Goal: Find specific page/section: Find specific page/section

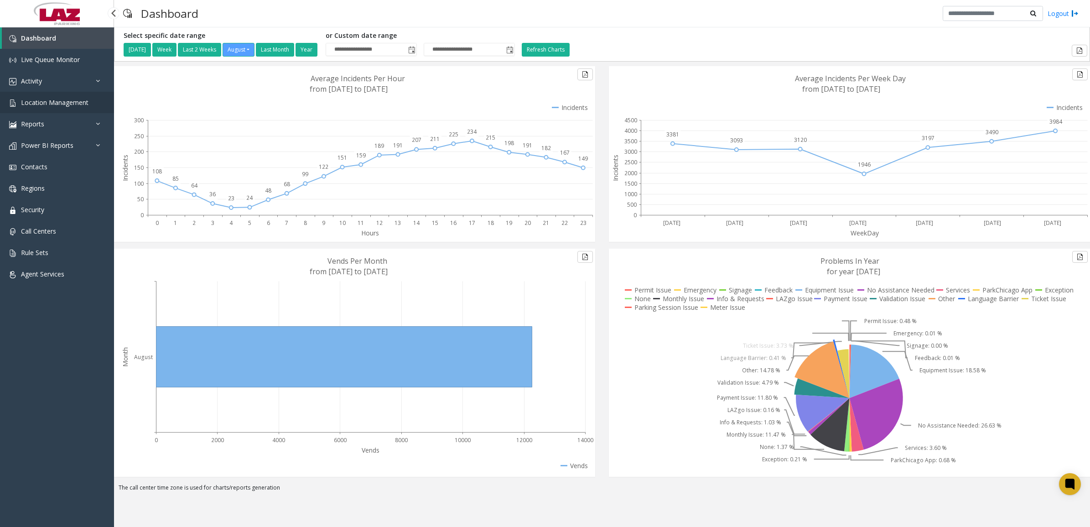
click at [57, 99] on span "Location Management" at bounding box center [54, 102] width 67 height 9
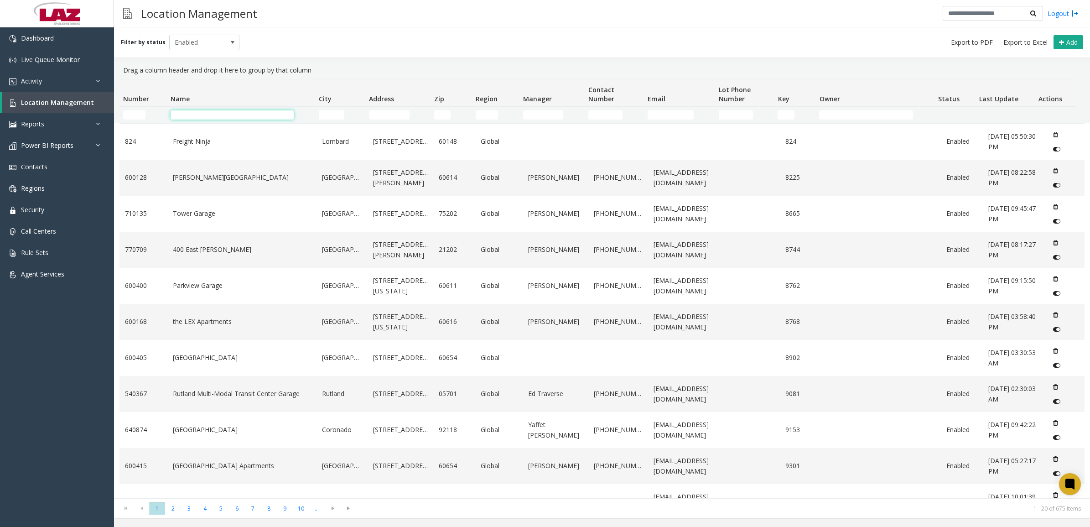
click at [243, 110] on input "Name Filter" at bounding box center [231, 114] width 123 height 9
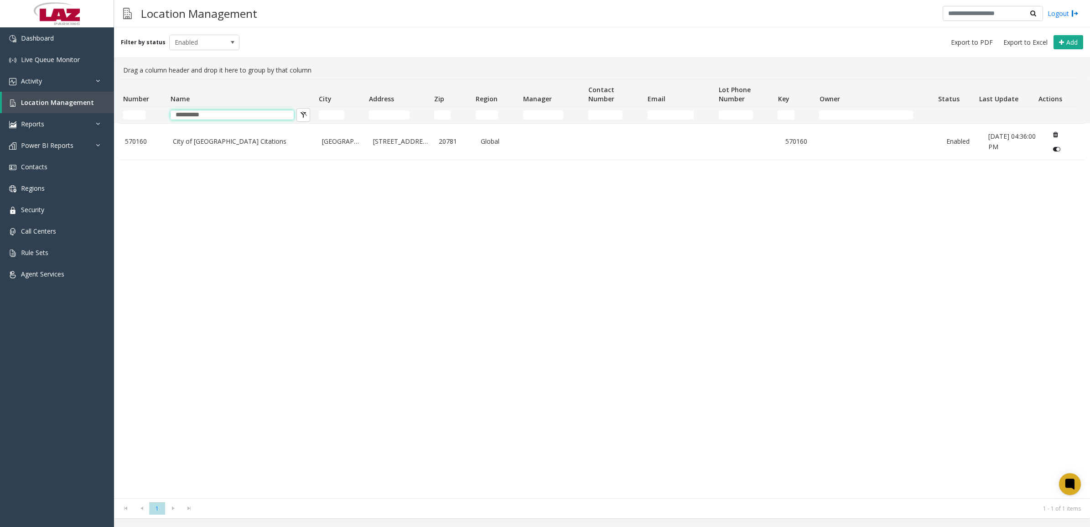
type input "**********"
drag, startPoint x: 301, startPoint y: 254, endPoint x: 233, endPoint y: 190, distance: 94.2
click at [299, 253] on div "570160 City of Hyattsville Citations Hyattsville 4310 Gallatin Street 20781 Glo…" at bounding box center [601, 310] width 965 height 375
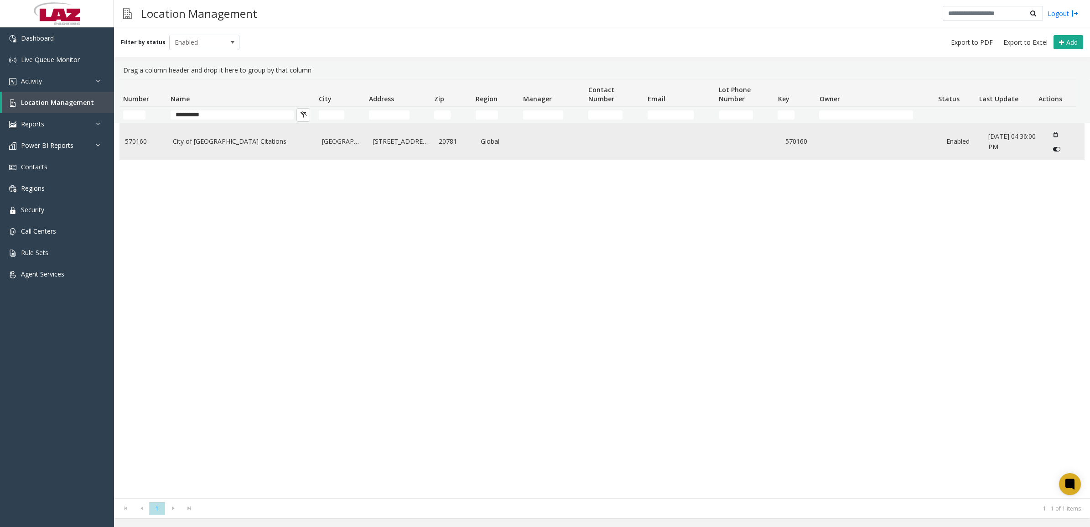
click at [227, 146] on link "City of Hyattsville Citations" at bounding box center [242, 141] width 139 height 10
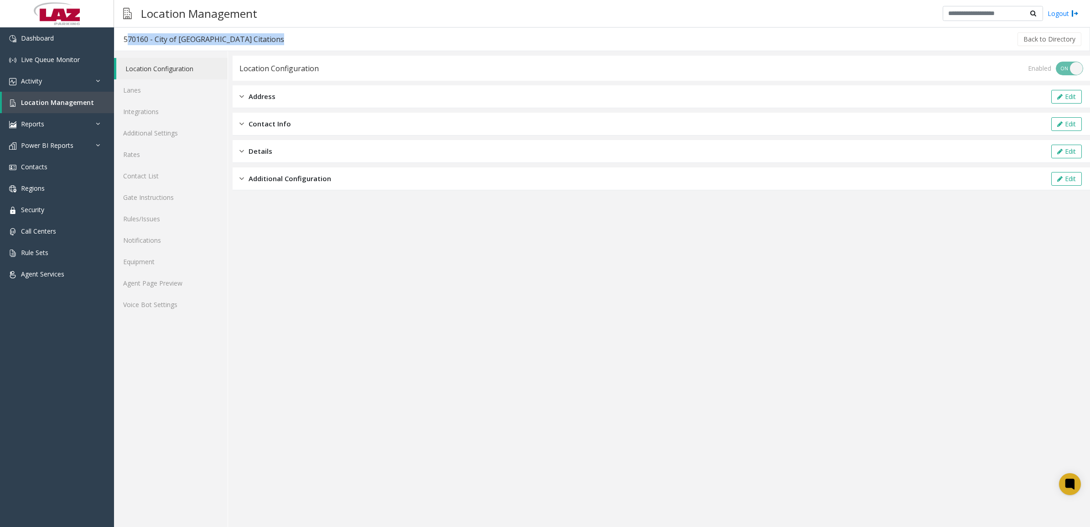
drag, startPoint x: 258, startPoint y: 40, endPoint x: 116, endPoint y: 41, distance: 141.3
click at [116, 41] on div "570160 - City of Hyattsville Citations Back to Directory" at bounding box center [602, 39] width 976 height 24
copy div "570160 - City of Hyattsville Citations"
click at [159, 89] on link "Lanes" at bounding box center [171, 89] width 114 height 21
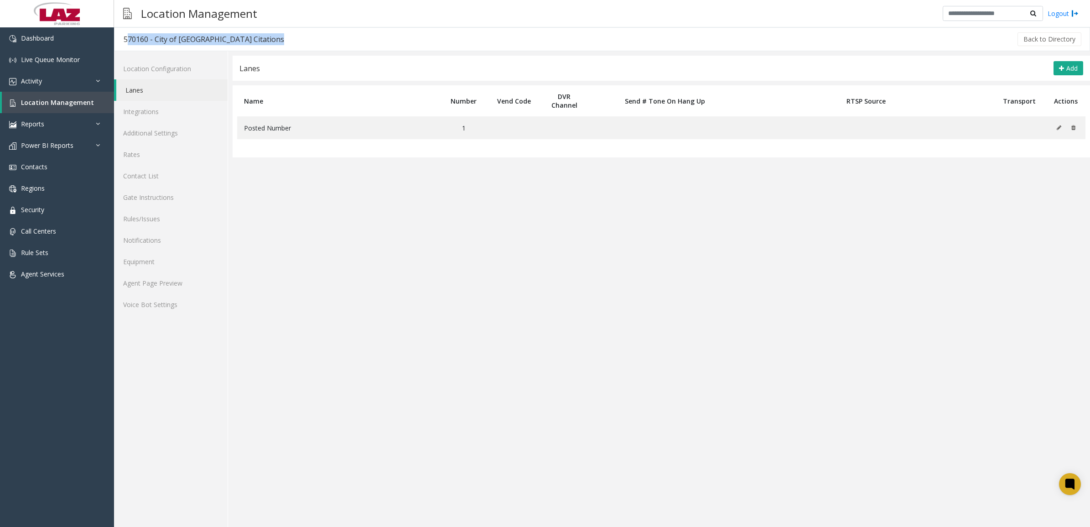
click at [133, 40] on div "570160 - City of Hyattsville Citations" at bounding box center [204, 39] width 160 height 12
click at [131, 36] on div "570160 - City of Hyattsville Citations" at bounding box center [204, 39] width 160 height 12
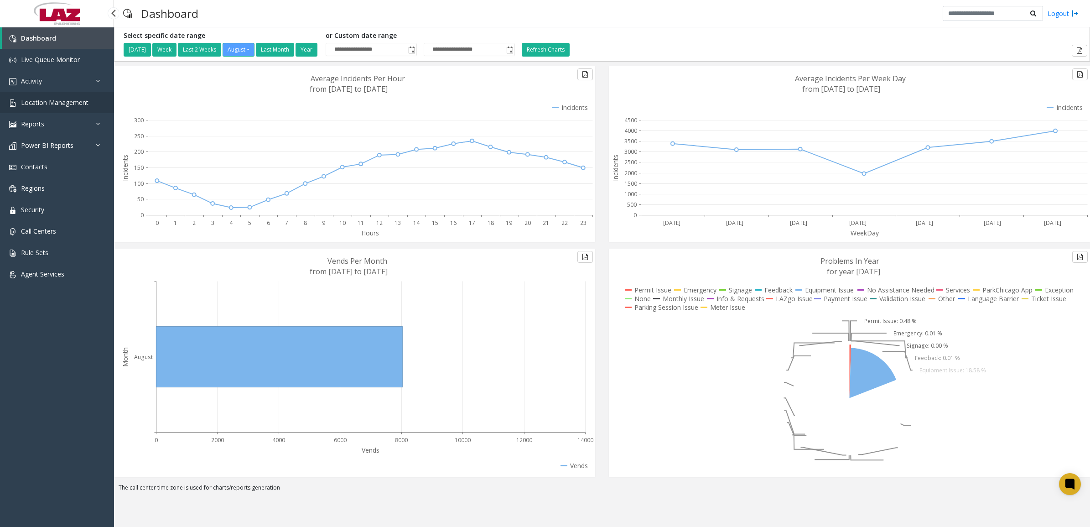
click at [48, 103] on span "Location Management" at bounding box center [54, 102] width 67 height 9
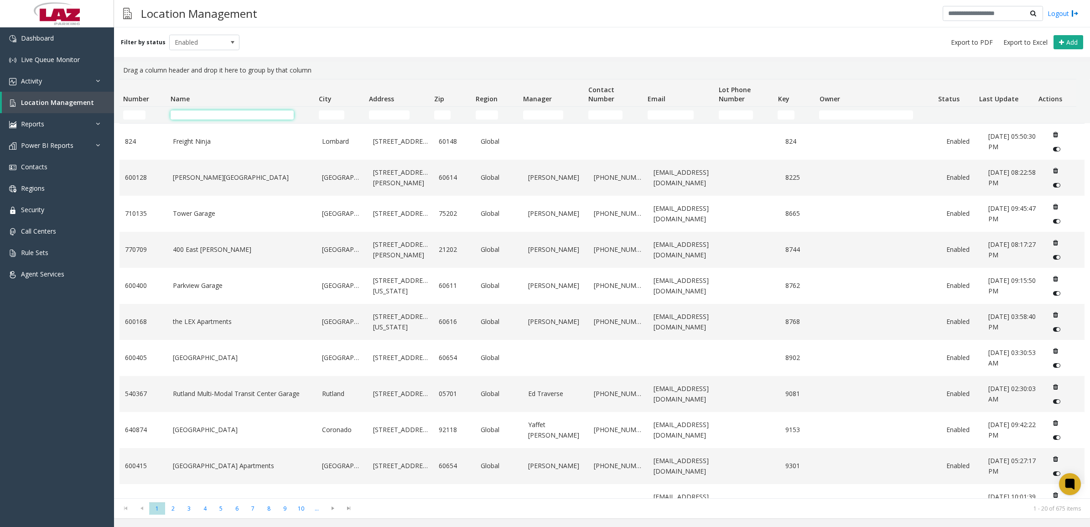
click at [212, 117] on input "Name Filter" at bounding box center [231, 114] width 123 height 9
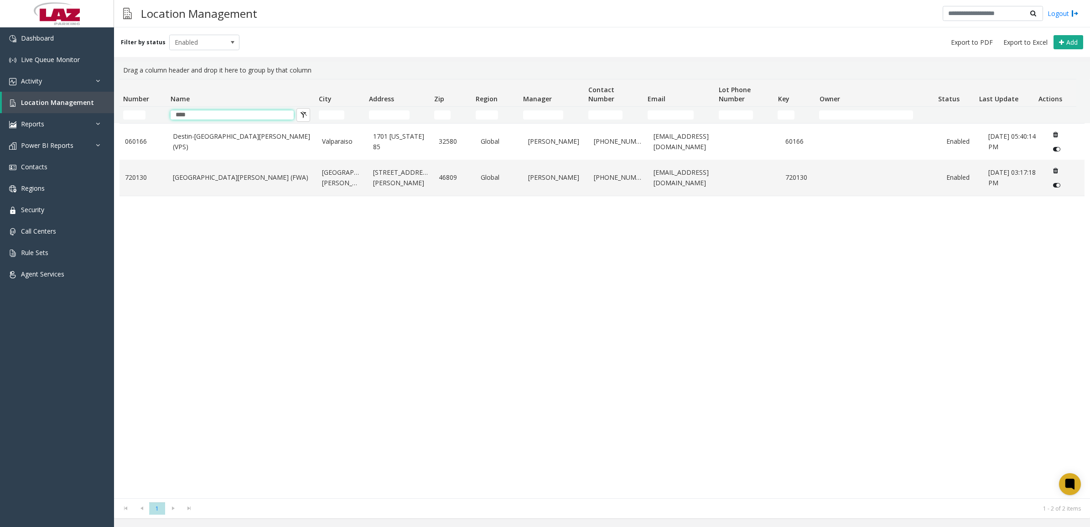
type input "****"
click at [304, 250] on div "060166 Destin-[GEOGRAPHIC_DATA][PERSON_NAME] (VPS) [GEOGRAPHIC_DATA] [GEOGRAPHI…" at bounding box center [601, 310] width 965 height 375
click at [267, 172] on td "[GEOGRAPHIC_DATA][PERSON_NAME] (FWA)" at bounding box center [242, 178] width 150 height 36
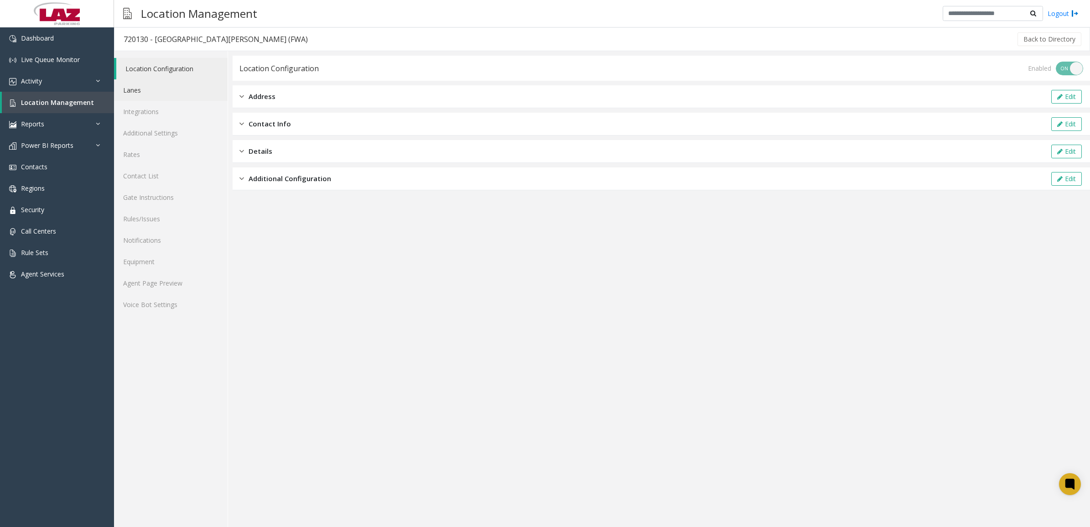
click at [152, 90] on link "Lanes" at bounding box center [171, 89] width 114 height 21
